Goal: Navigation & Orientation: Go to known website

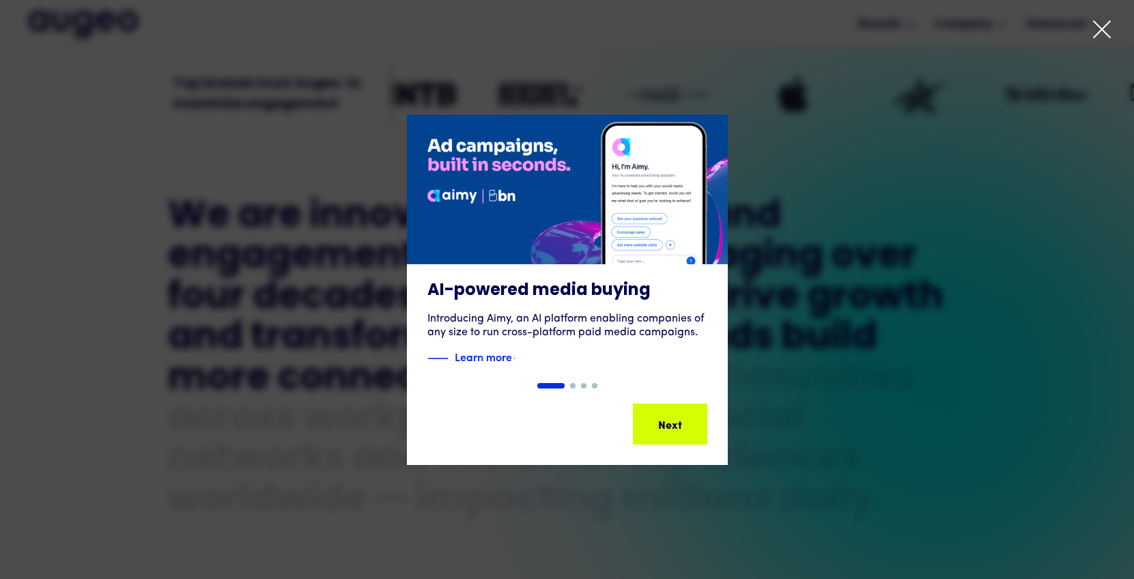
click at [1103, 35] on icon at bounding box center [1101, 29] width 20 height 20
